Goal: Task Accomplishment & Management: Use online tool/utility

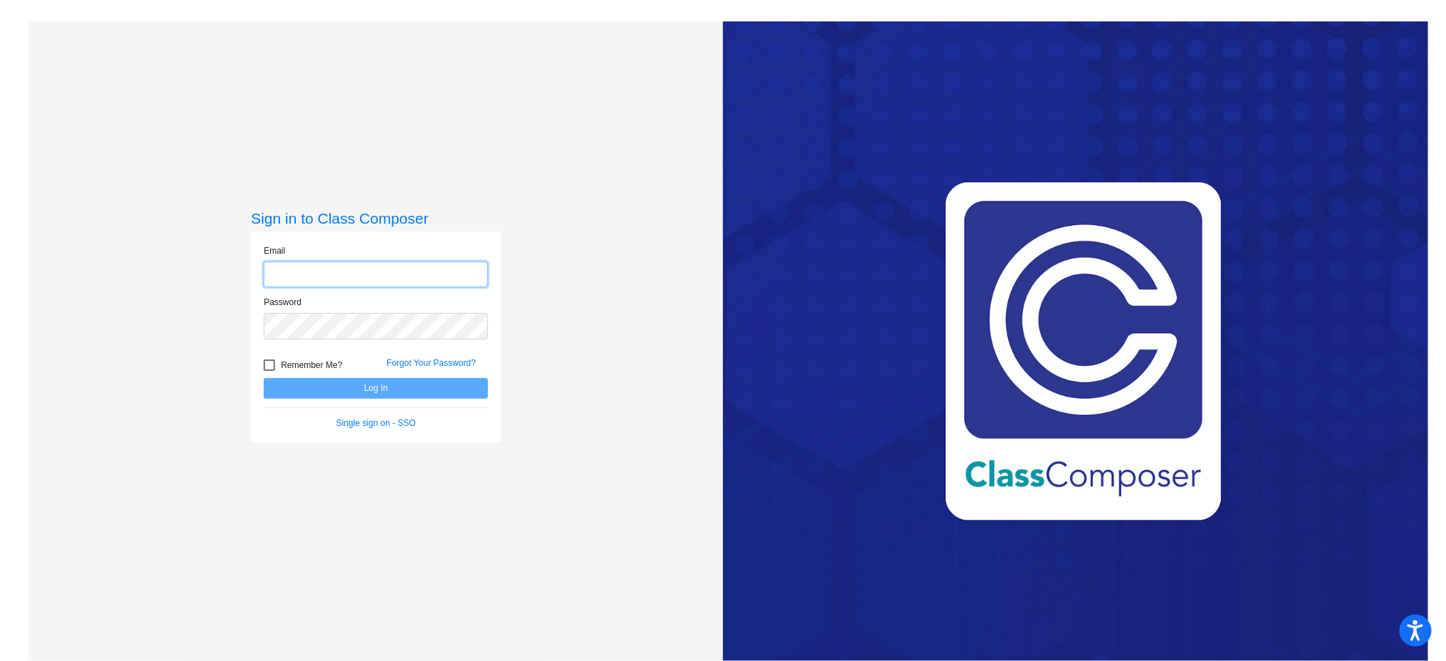
type input "[EMAIL_ADDRESS][DOMAIN_NAME]"
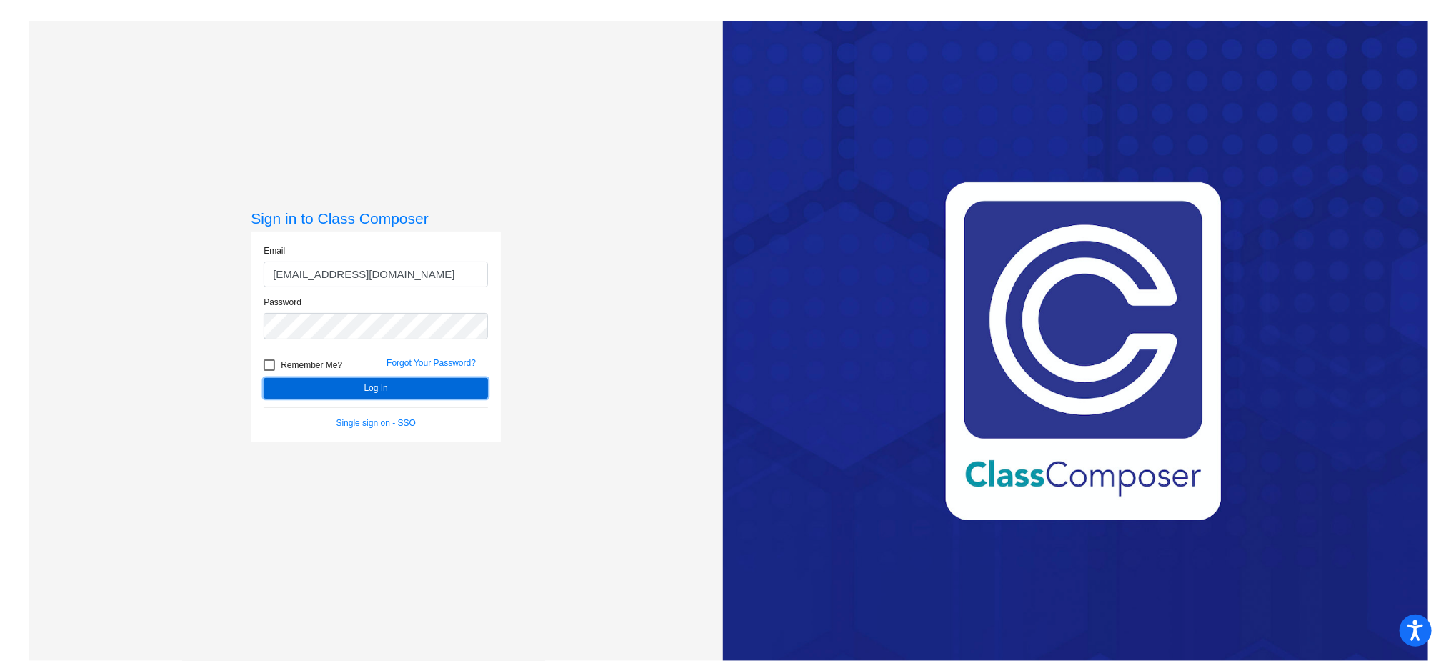
click at [375, 389] on button "Log In" at bounding box center [376, 388] width 224 height 21
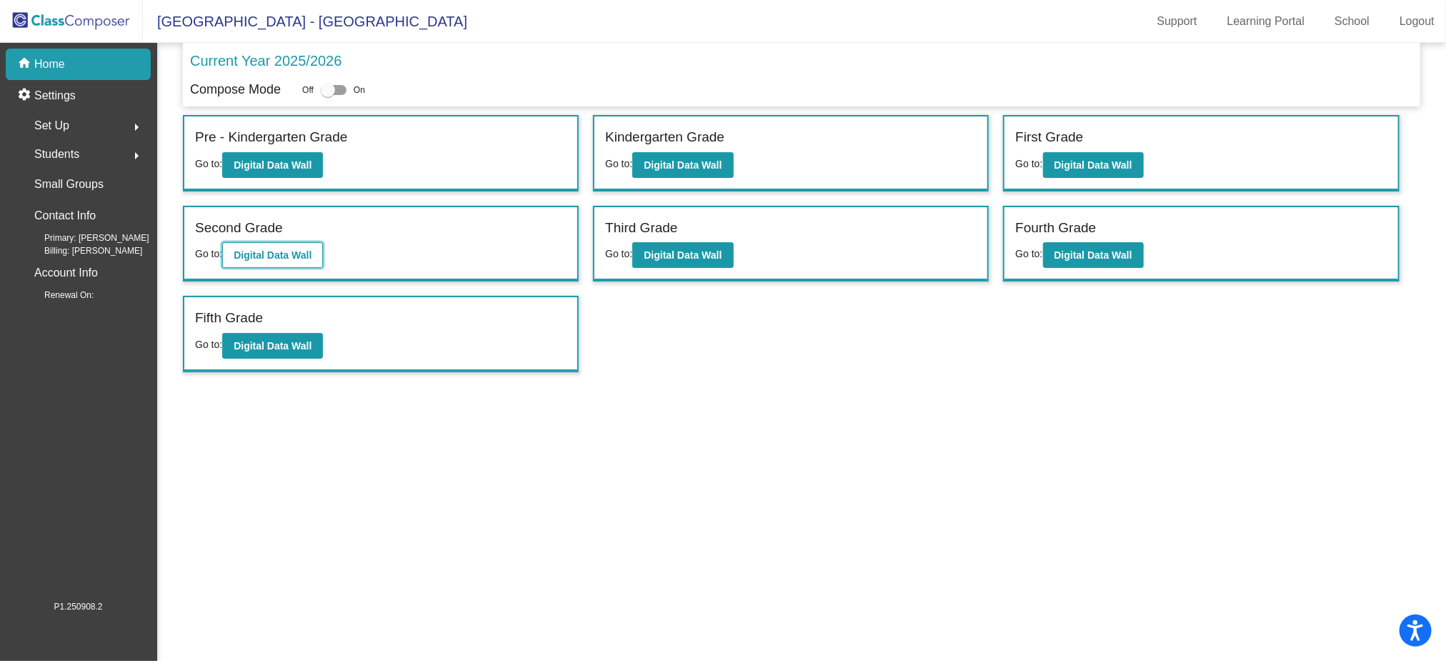
click at [262, 254] on b "Digital Data Wall" at bounding box center [273, 254] width 78 height 11
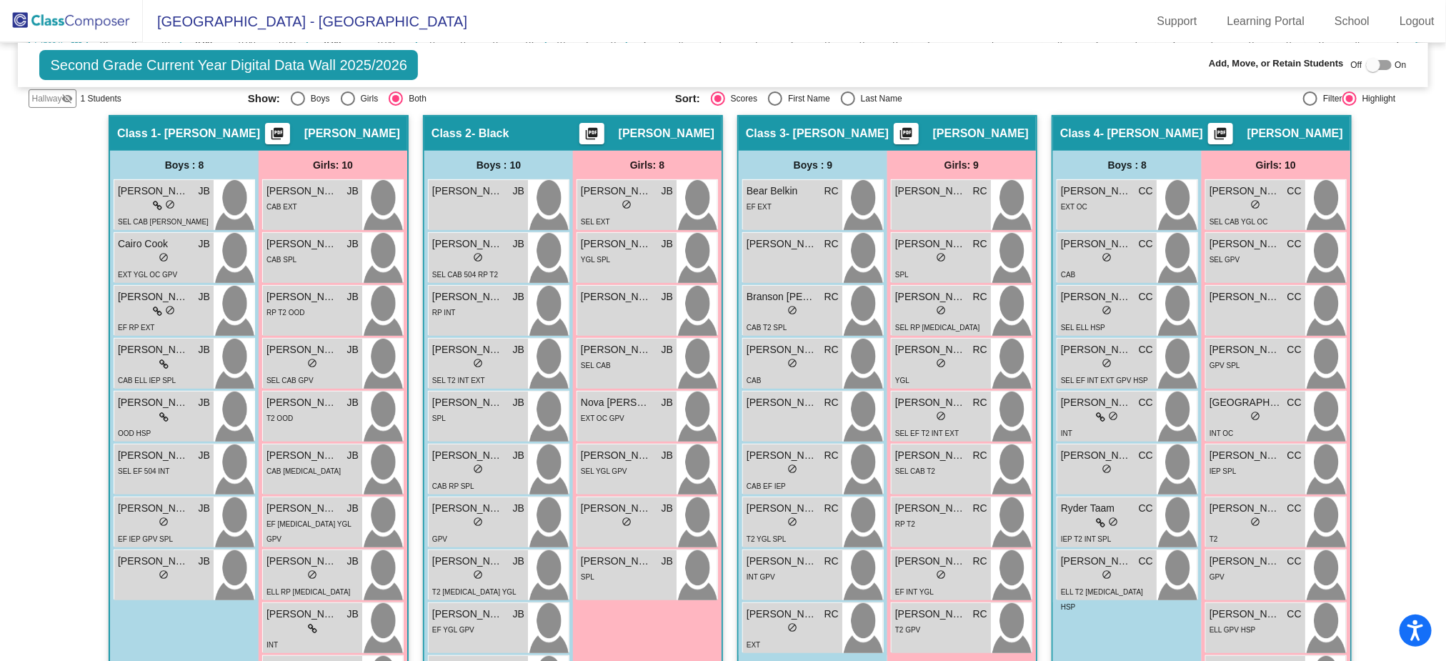
scroll to position [272, 0]
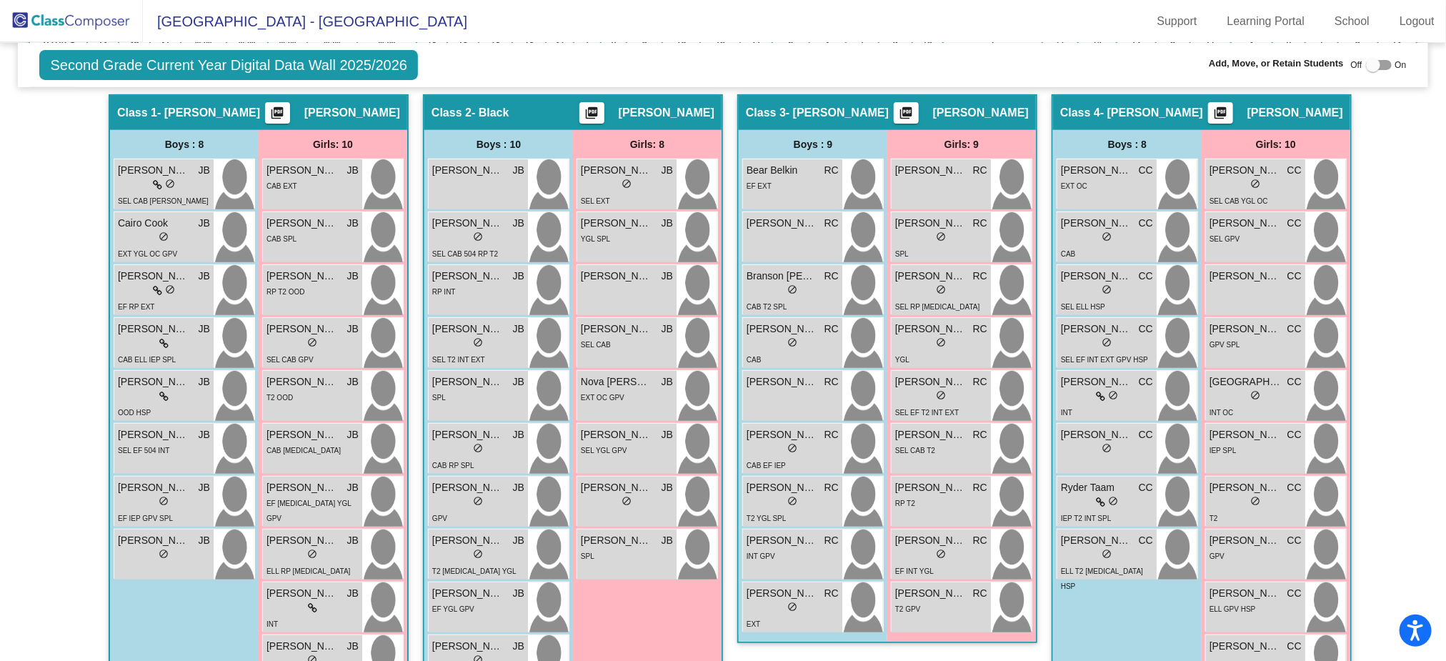
drag, startPoint x: 1436, startPoint y: 264, endPoint x: 1428, endPoint y: 311, distance: 47.1
click at [1428, 311] on mat-sidenav-content "Second Grade Current Year Digital Data Wall 2025/2026 Add, Move, or Retain Stud…" at bounding box center [723, 352] width 1446 height 618
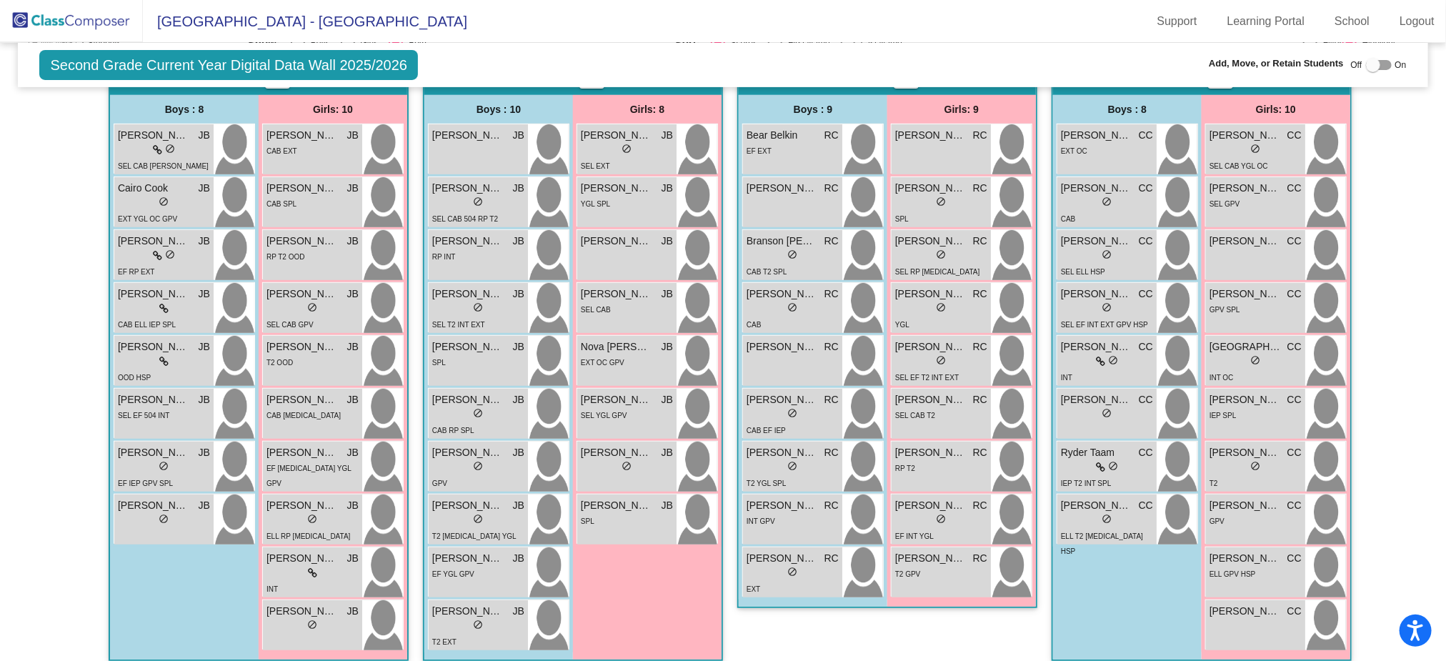
scroll to position [314, 0]
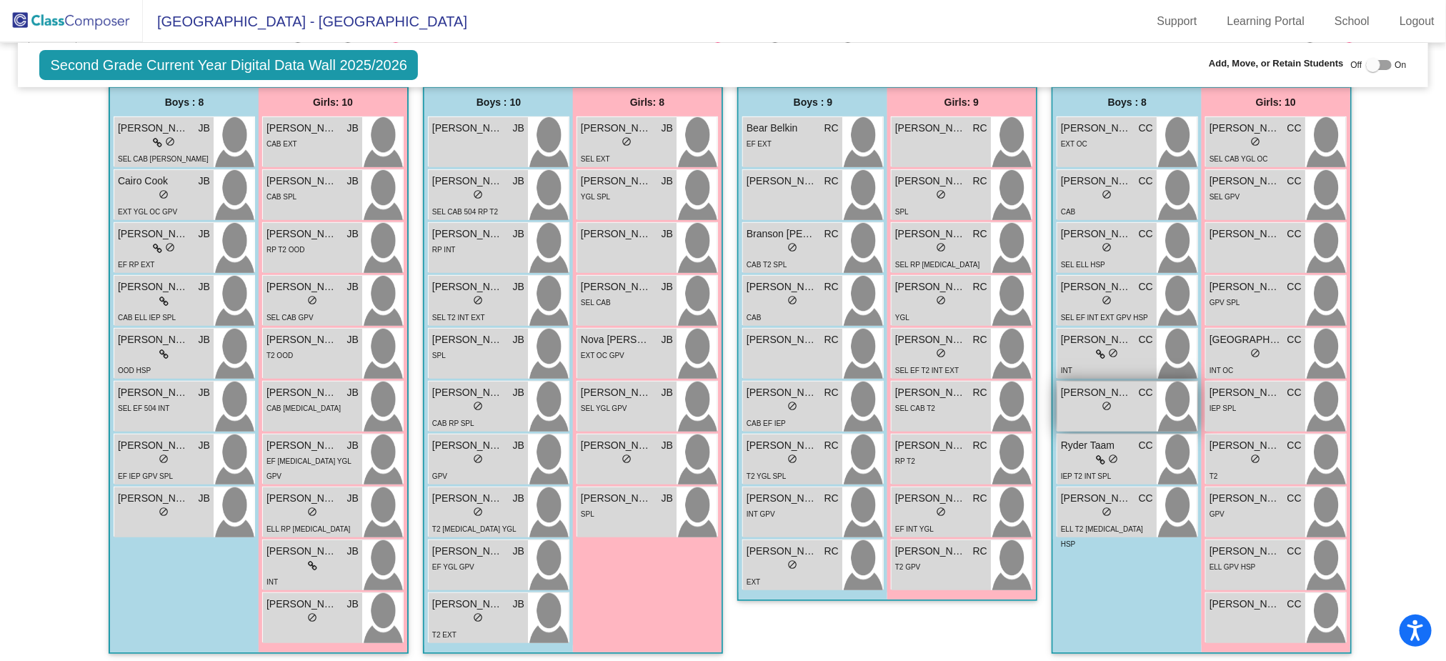
click at [1076, 400] on div "lock do_not_disturb_alt" at bounding box center [1107, 407] width 92 height 15
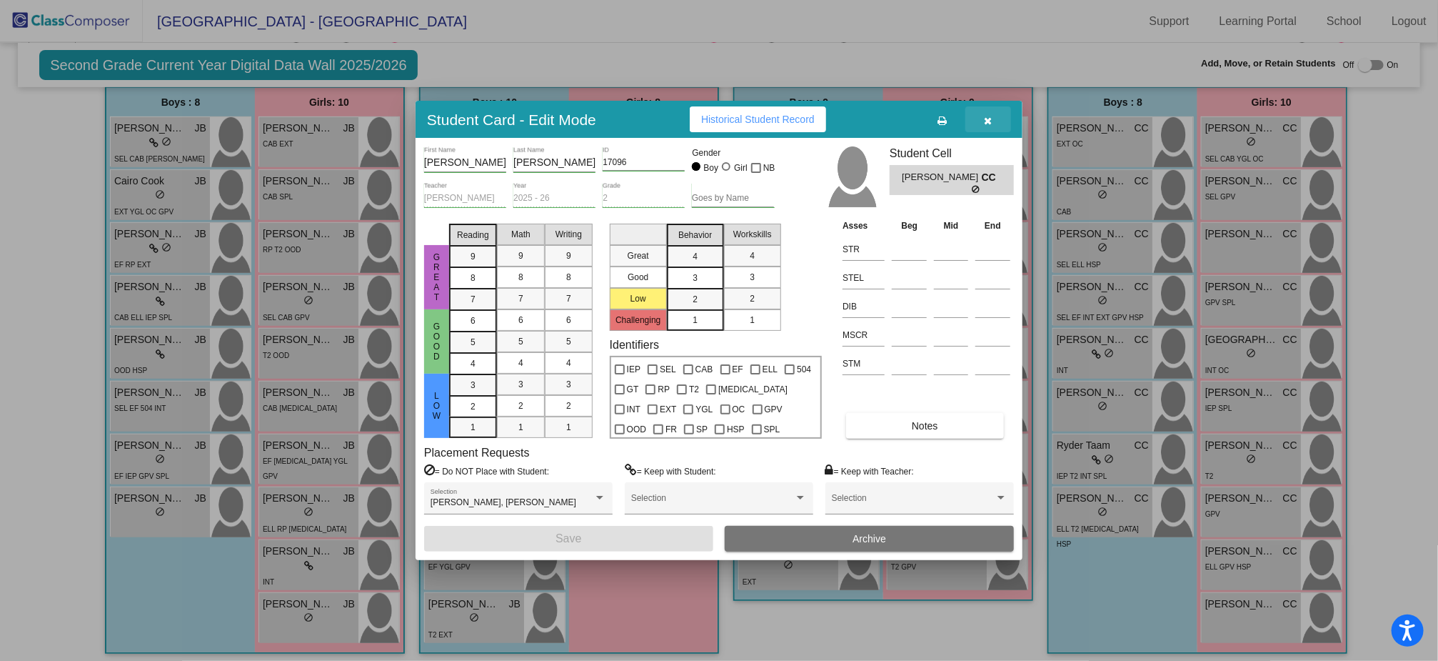
click at [988, 117] on icon "button" at bounding box center [989, 121] width 8 height 10
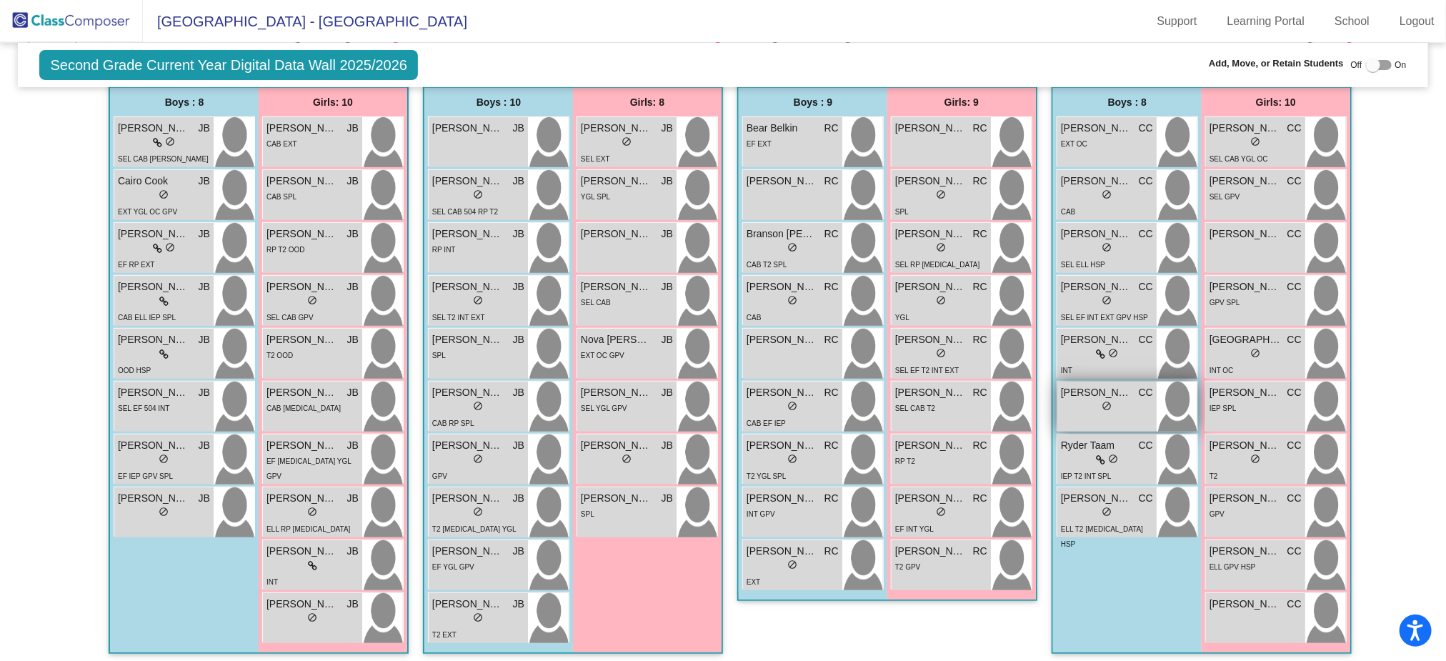
click at [1102, 408] on span "do_not_disturb_alt" at bounding box center [1107, 406] width 10 height 10
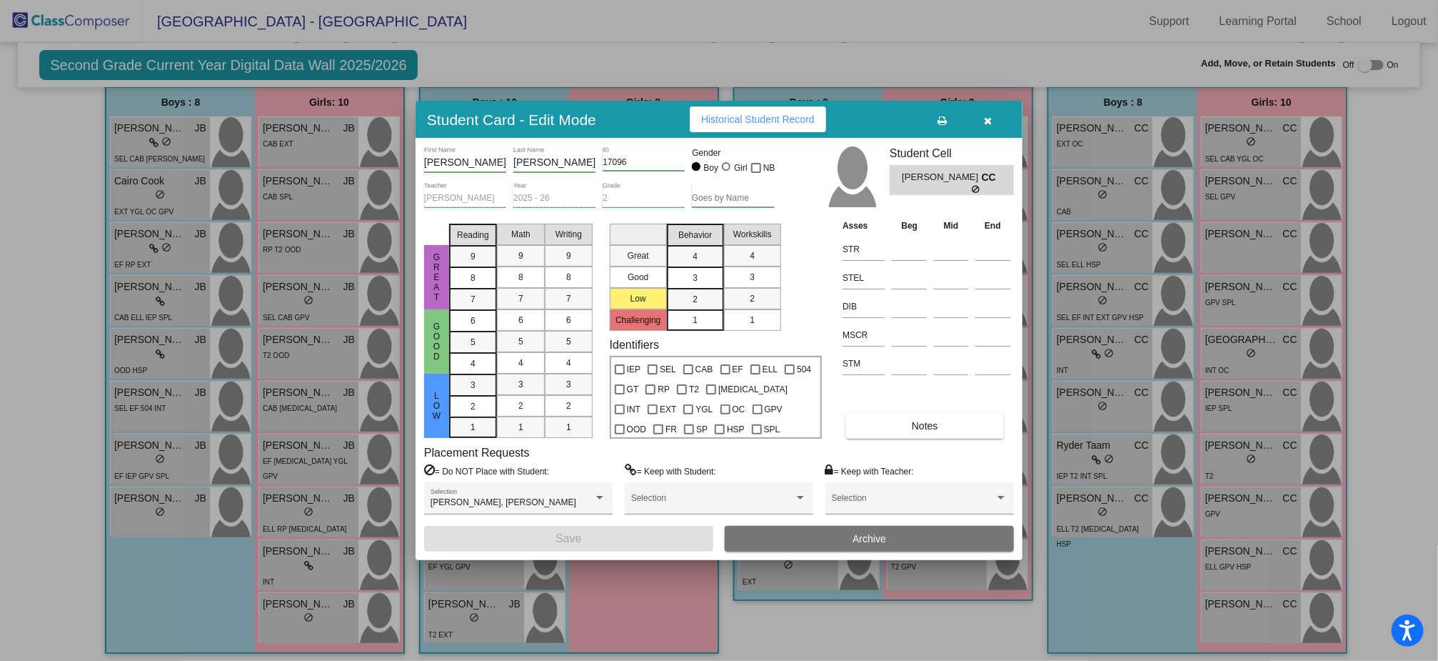
click at [988, 111] on button "button" at bounding box center [989, 119] width 46 height 26
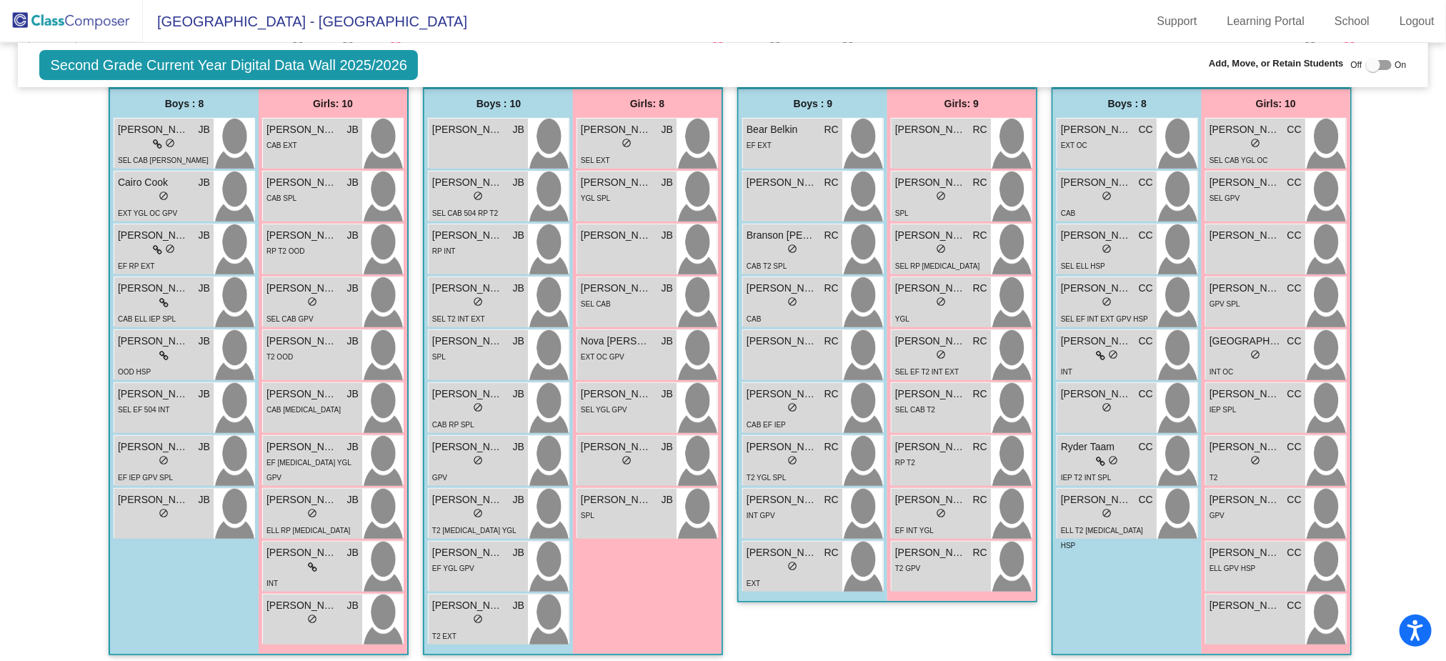
scroll to position [318, 0]
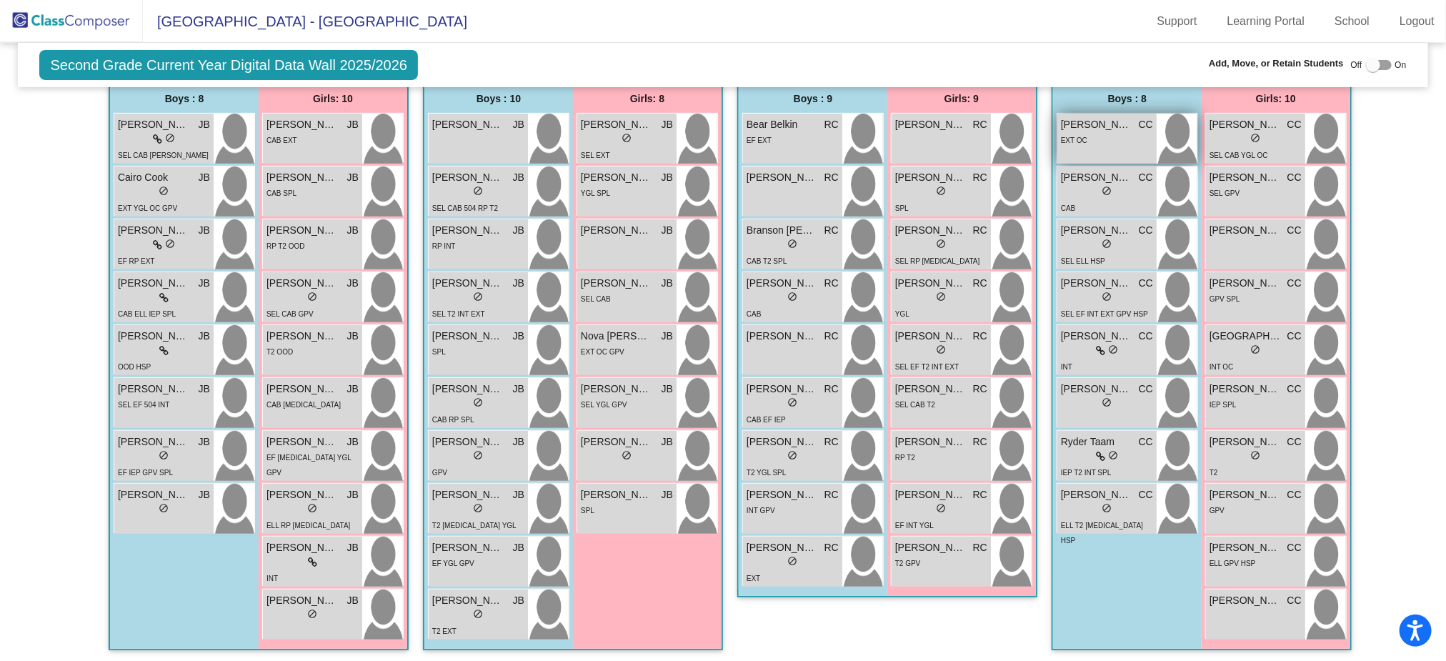
click at [1087, 132] on div "EXT OC" at bounding box center [1107, 139] width 92 height 15
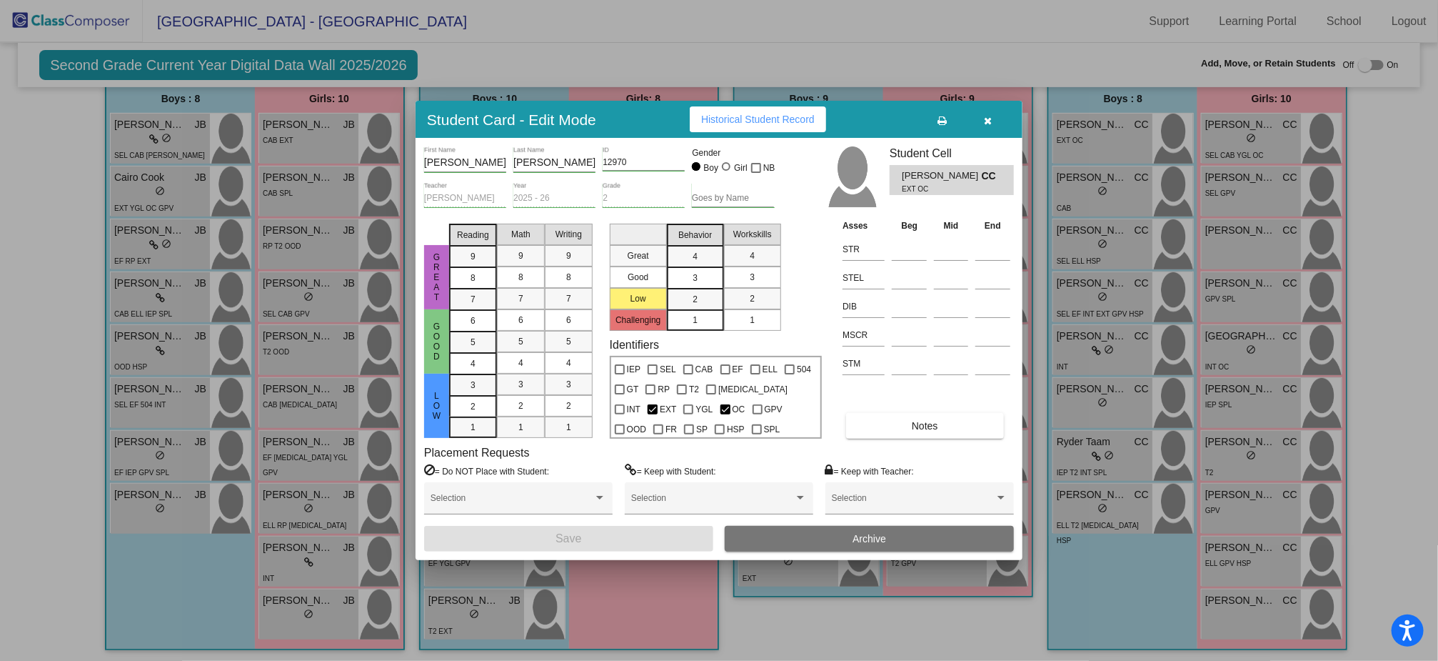
click at [988, 113] on button "button" at bounding box center [989, 119] width 46 height 26
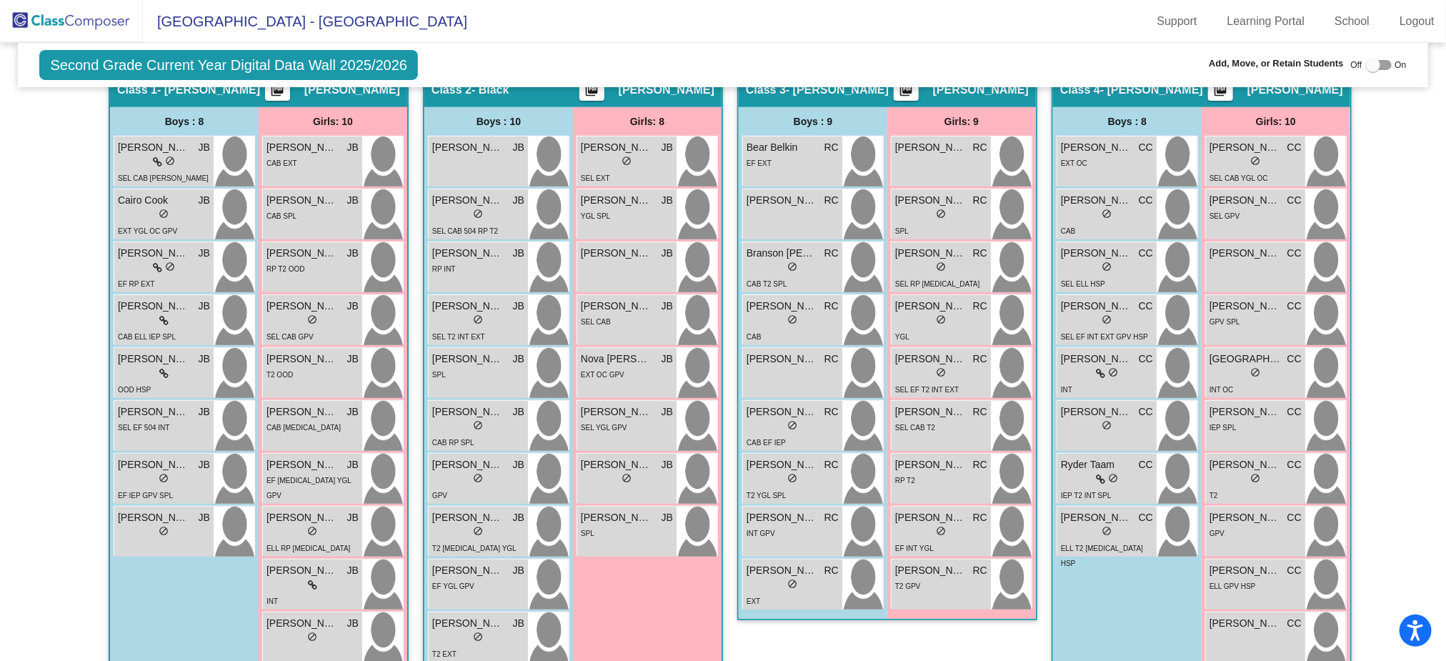
scroll to position [293, 0]
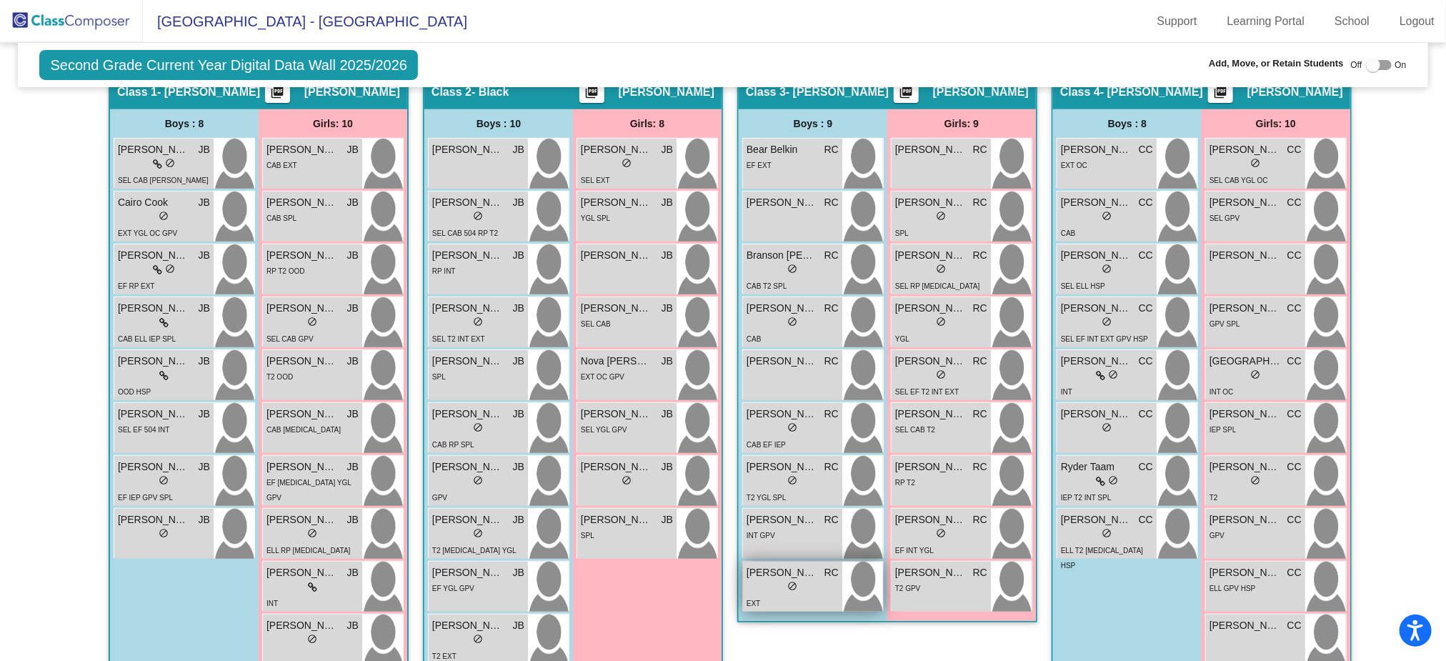
click at [788, 584] on span "do_not_disturb_alt" at bounding box center [793, 586] width 10 height 10
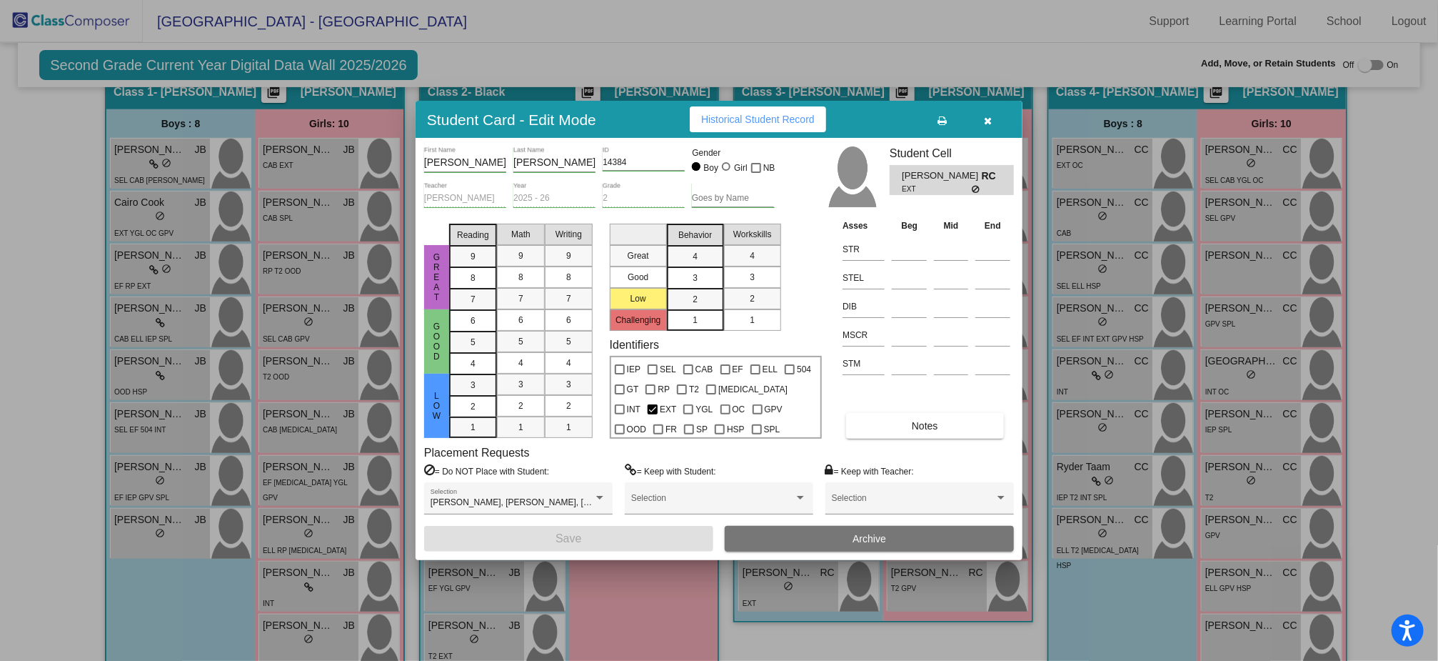
click at [987, 111] on button "button" at bounding box center [989, 119] width 46 height 26
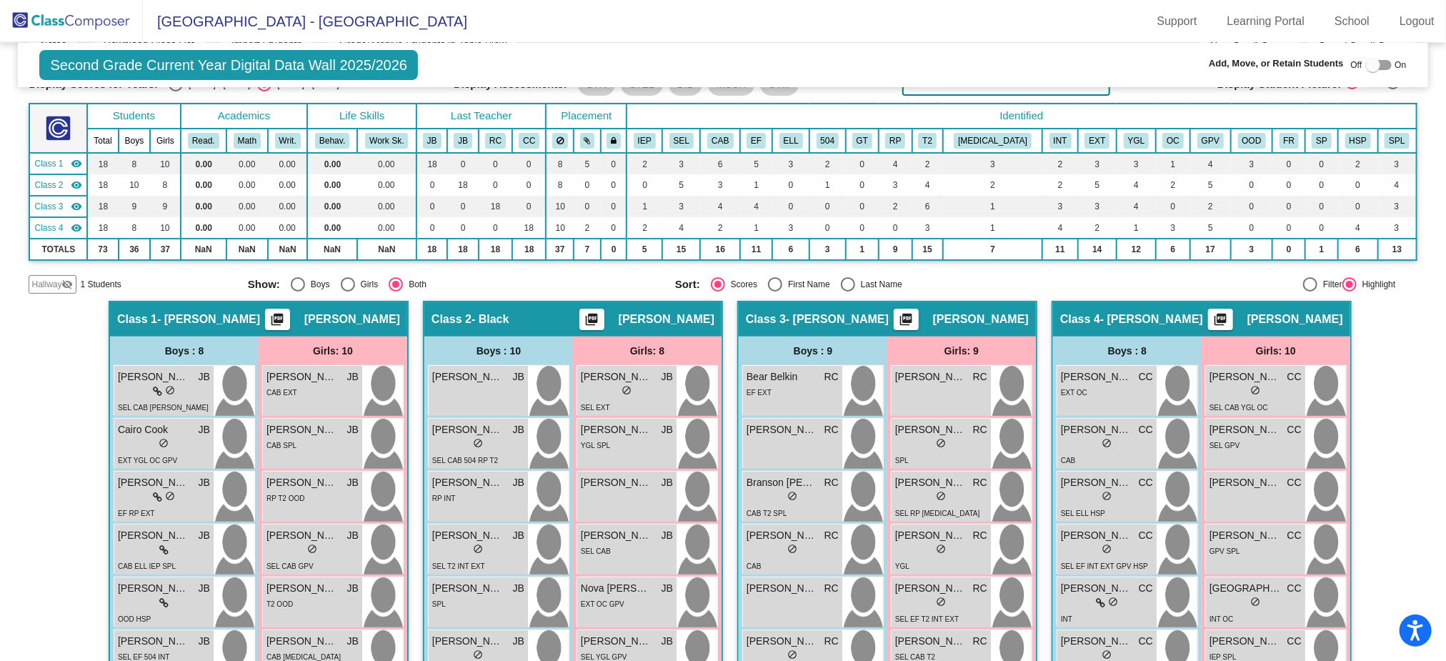
scroll to position [0, 0]
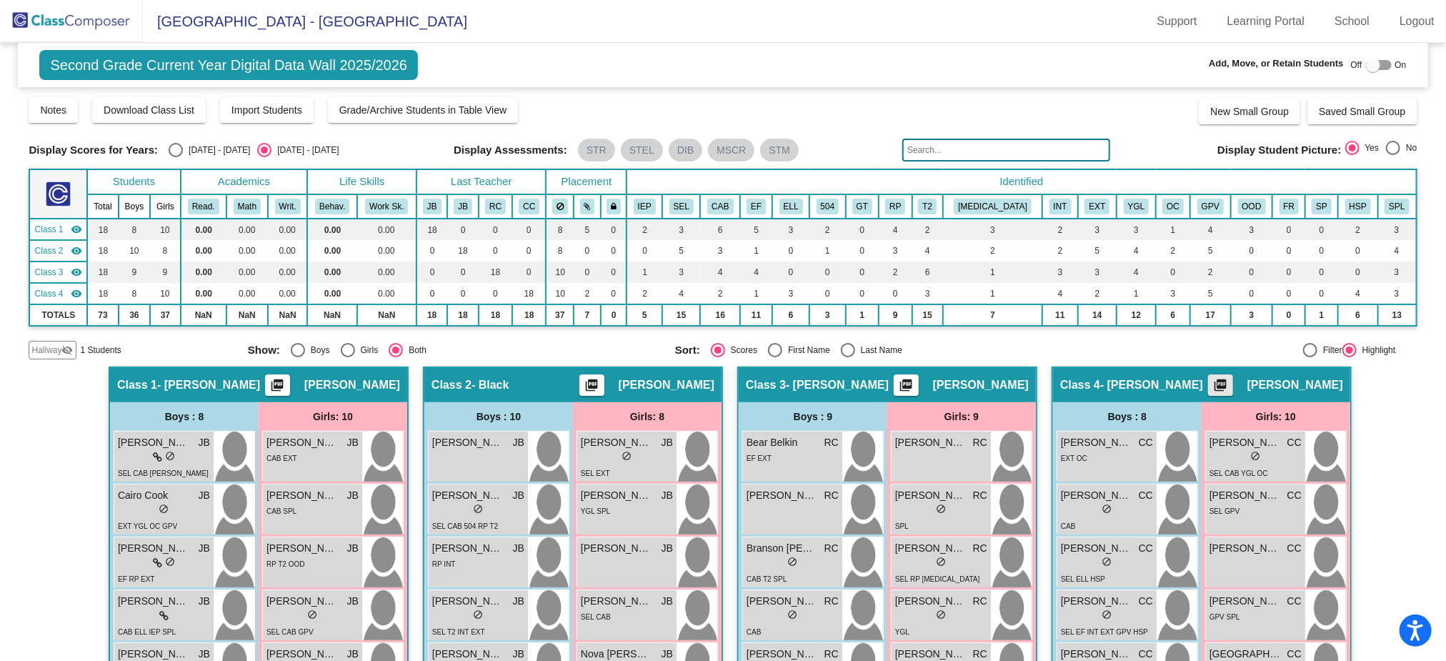
click at [1218, 388] on mat-icon "picture_as_pdf" at bounding box center [1219, 388] width 17 height 20
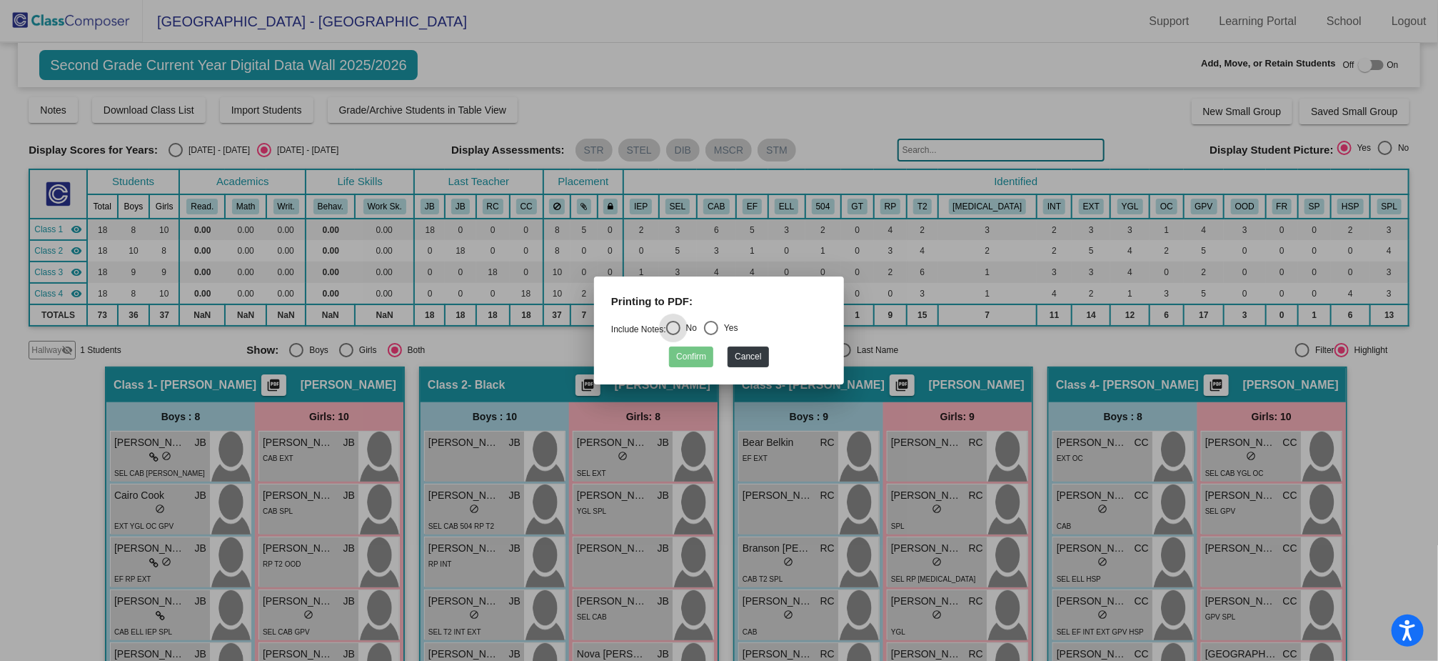
click at [713, 329] on div "Select an option" at bounding box center [711, 328] width 14 height 14
click at [711, 335] on input "Yes" at bounding box center [711, 335] width 1 height 1
radio input "true"
click at [689, 355] on button "Confirm" at bounding box center [691, 356] width 44 height 21
